Goal: Task Accomplishment & Management: Manage account settings

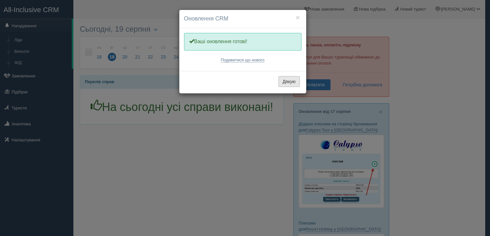
click at [288, 80] on button "Дякую" at bounding box center [289, 81] width 21 height 11
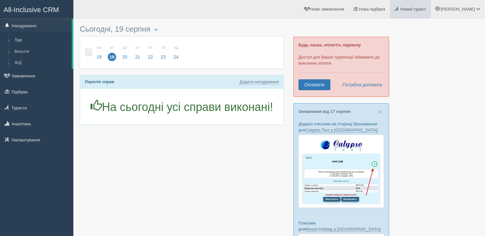
click at [426, 9] on span "Новий турист" at bounding box center [413, 9] width 26 height 5
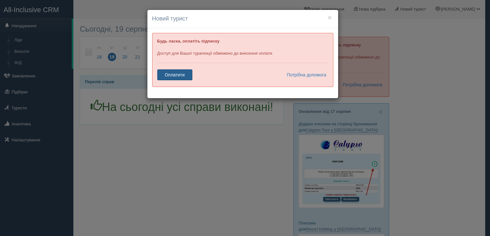
click at [177, 74] on link "Оплатити" at bounding box center [174, 74] width 35 height 11
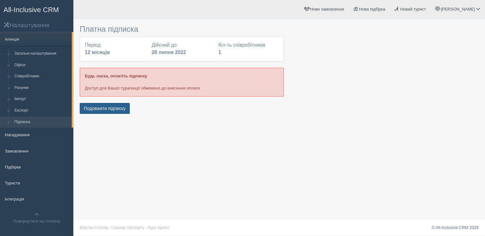
click at [109, 108] on button "Подовжити підписку" at bounding box center [105, 108] width 50 height 11
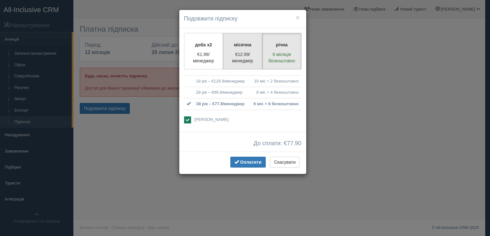
click at [243, 44] on p "місячна" at bounding box center [242, 44] width 31 height 6
radio input "true"
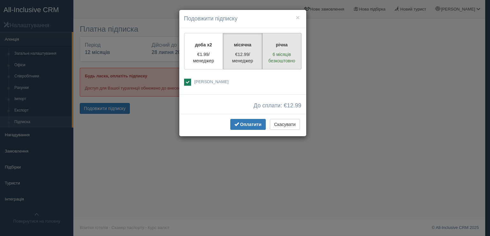
click at [275, 51] on p "6 місяців безкоштовно" at bounding box center [281, 57] width 31 height 13
radio input "true"
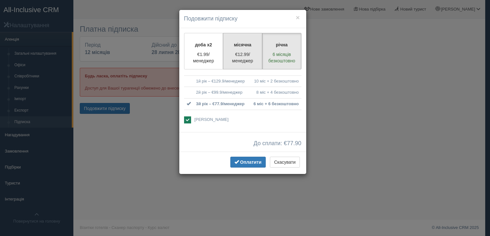
click at [246, 52] on p "€12.99/менеджер" at bounding box center [242, 57] width 31 height 13
radio input "true"
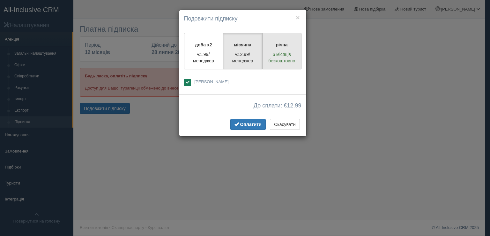
click at [275, 45] on p "річна" at bounding box center [281, 44] width 31 height 6
radio input "true"
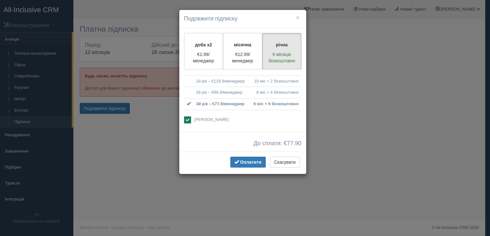
click at [198, 85] on td "1й рік – €129.9/менеджер" at bounding box center [222, 80] width 56 height 11
click at [213, 81] on td "1й рік – €129.9/менеджер" at bounding box center [222, 80] width 56 height 11
click at [225, 93] on td "2й рік – €99.9/менеджер" at bounding box center [222, 92] width 56 height 11
click at [298, 17] on button "×" at bounding box center [298, 17] width 4 height 7
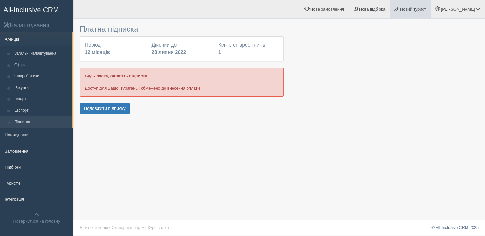
click at [422, 6] on link "Новий турист" at bounding box center [410, 9] width 41 height 18
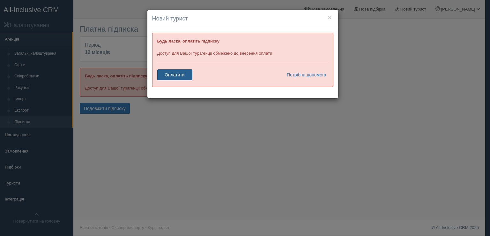
click at [177, 74] on link "Оплатити" at bounding box center [174, 74] width 35 height 11
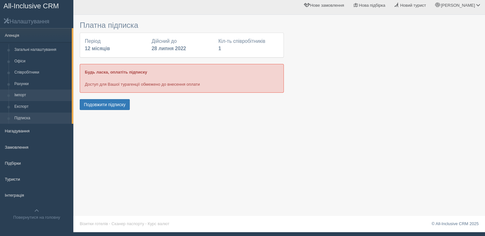
scroll to position [5, 0]
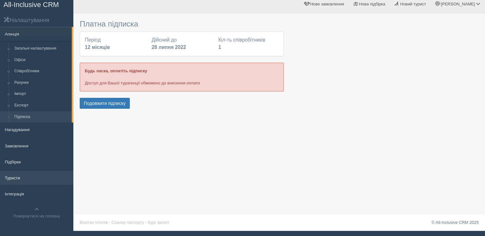
click at [17, 178] on link "Туристи" at bounding box center [36, 177] width 73 height 14
